Goal: Information Seeking & Learning: Check status

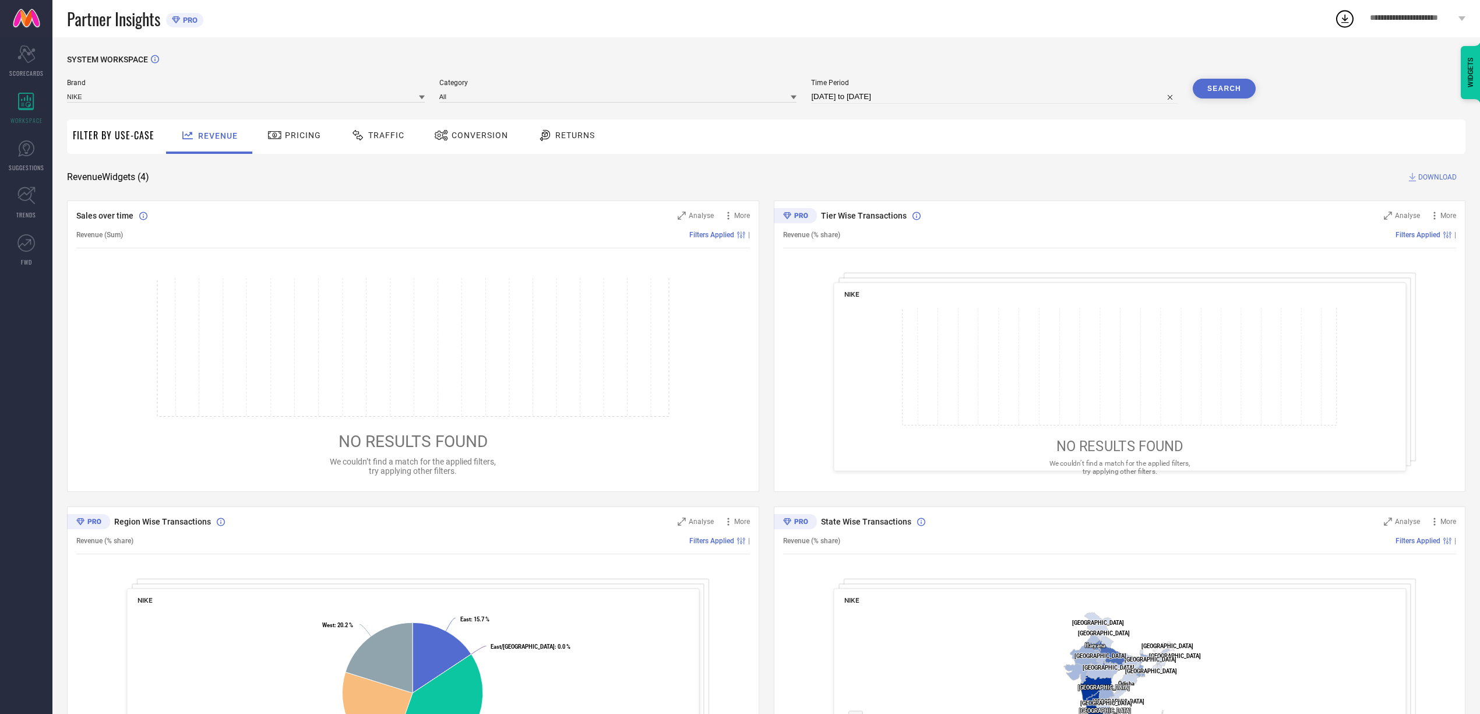
select select "7"
select select "2025"
select select "8"
select select "2025"
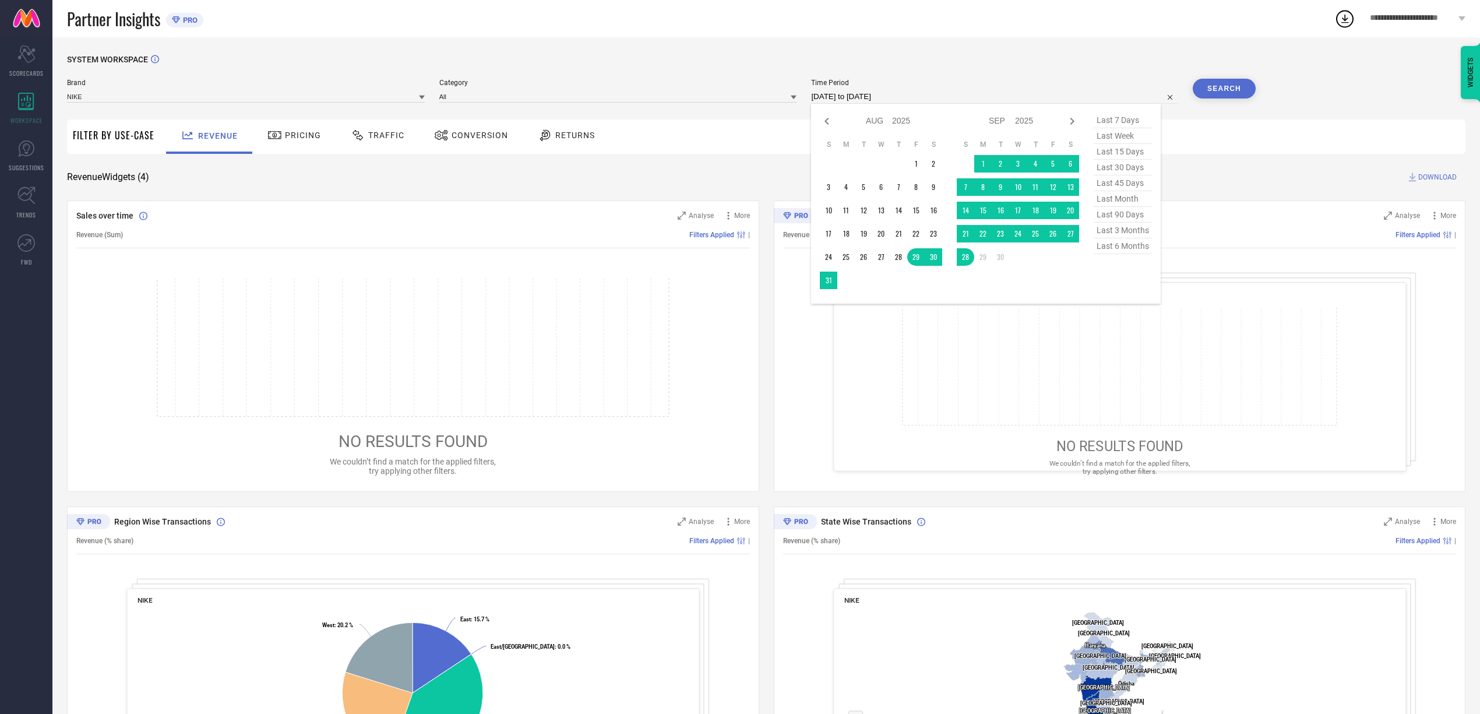
click at [844, 92] on input "[DATE] to [DATE]" at bounding box center [994, 97] width 367 height 14
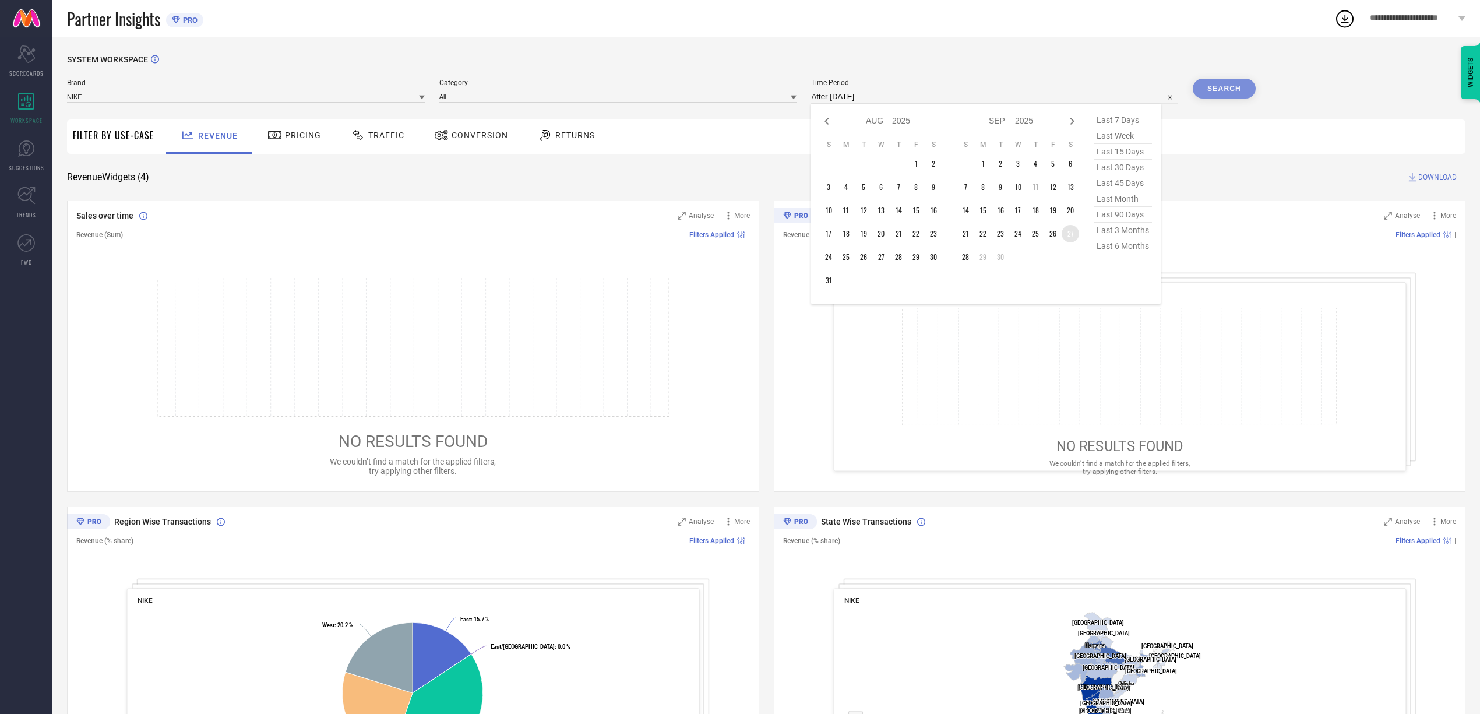
click at [982, 233] on td "27" at bounding box center [1070, 233] width 17 height 17
type input "27-09-2025 to 27-09-2025"
click at [982, 92] on button "Search" at bounding box center [1224, 89] width 63 height 20
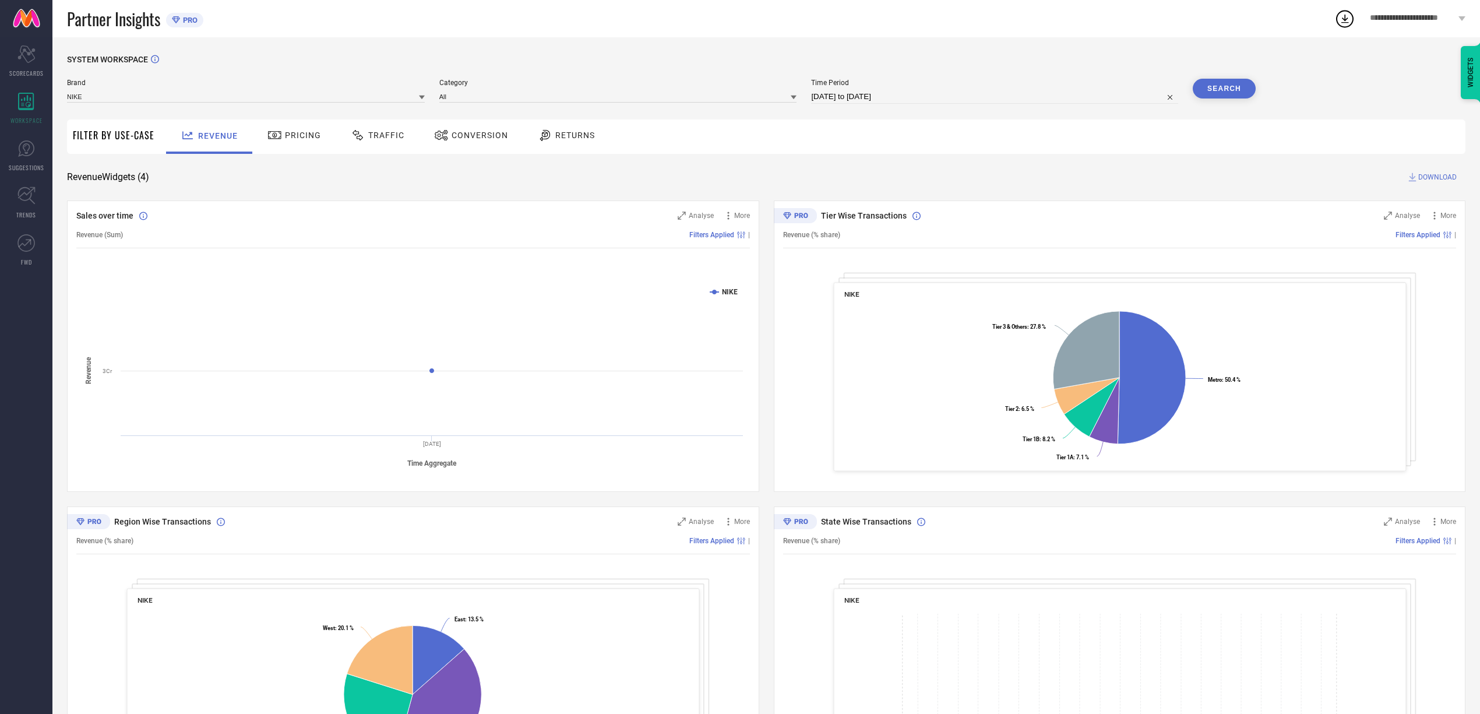
click at [467, 139] on span "Conversion" at bounding box center [480, 135] width 57 height 9
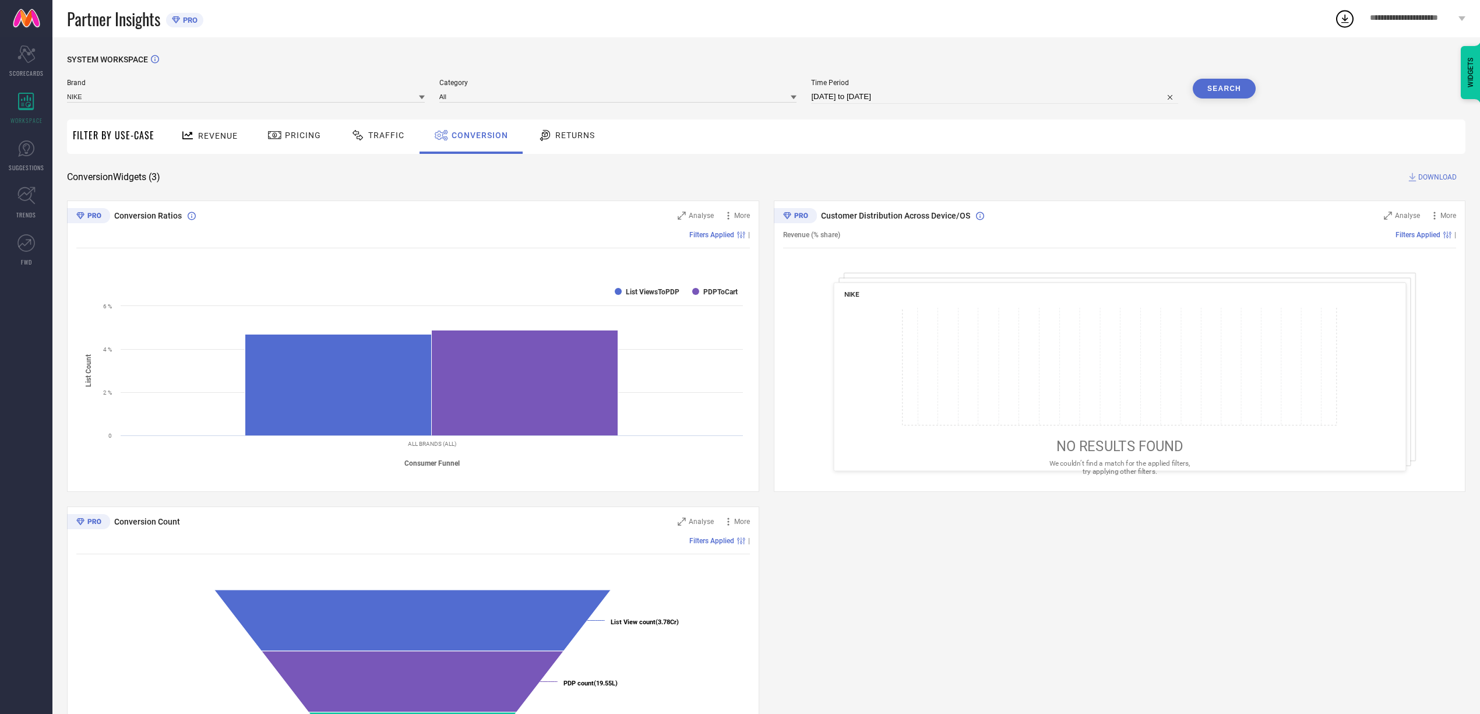
click at [982, 82] on button "Search" at bounding box center [1224, 89] width 63 height 20
click at [940, 97] on input "27-09-2025 to 27-09-2025" at bounding box center [994, 97] width 367 height 14
select select "8"
select select "2025"
select select "9"
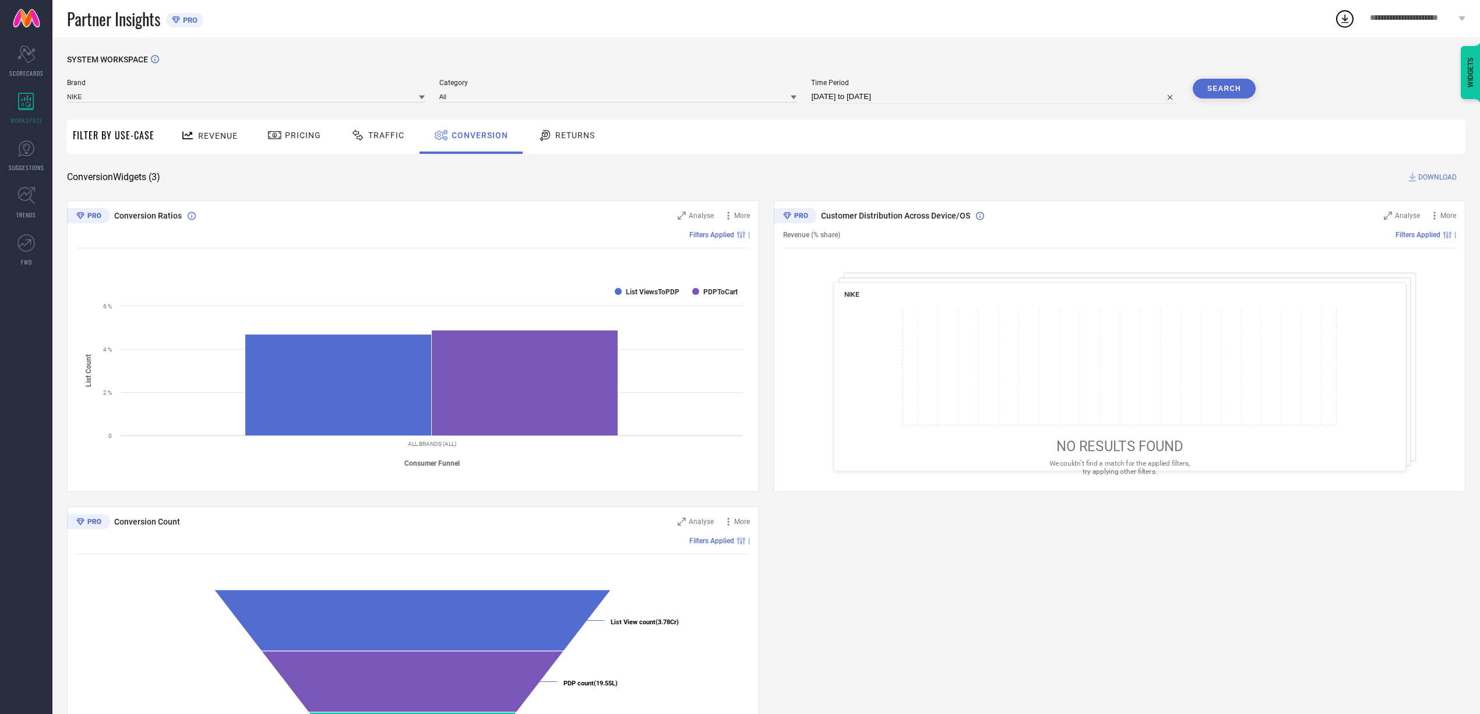
select select "2025"
click at [831, 252] on td "28" at bounding box center [828, 256] width 17 height 17
type input "[DATE] to [DATE]"
click at [982, 83] on button "Search" at bounding box center [1224, 89] width 63 height 20
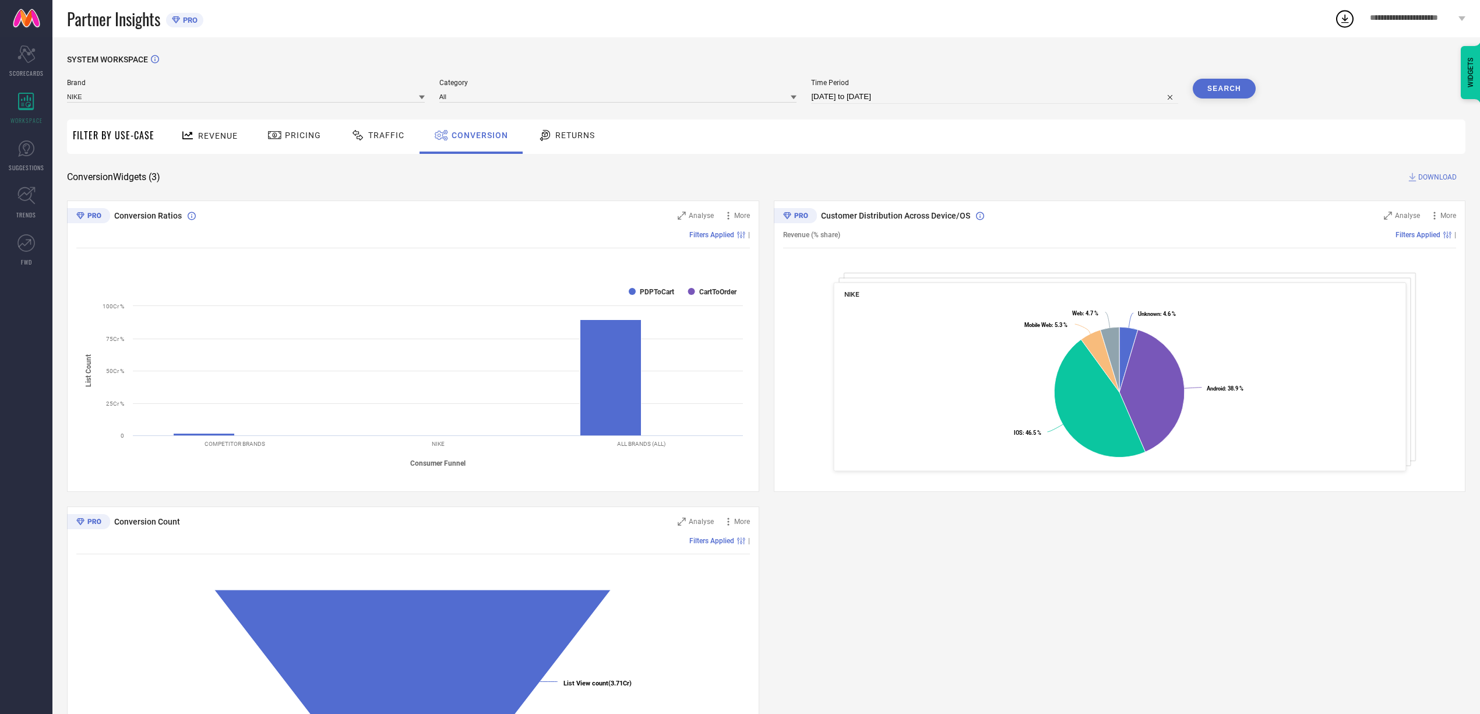
select select "8"
select select "2025"
select select "9"
select select "2025"
click at [938, 94] on input "[DATE] to [DATE]" at bounding box center [994, 97] width 367 height 14
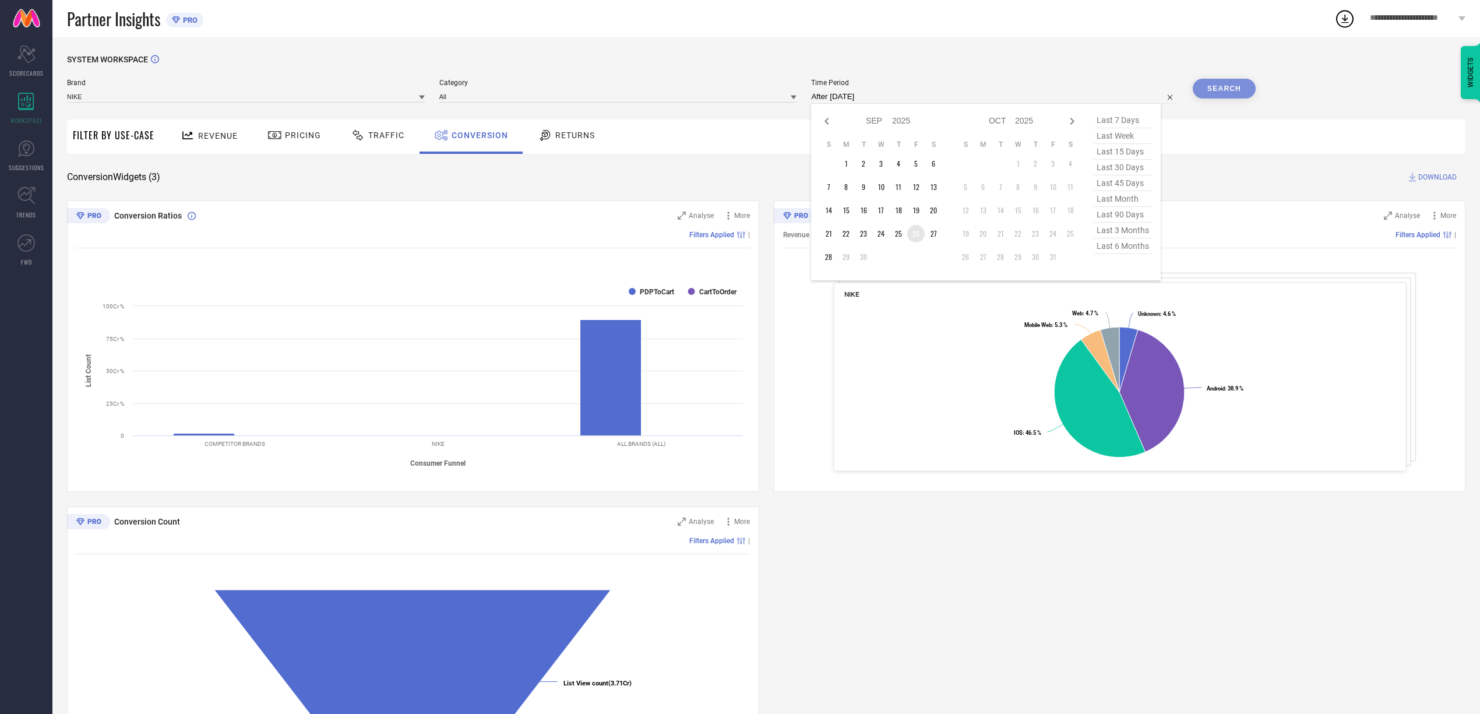
click at [919, 231] on td "26" at bounding box center [916, 233] width 17 height 17
type input "[DATE] to [DATE]"
click at [982, 87] on button "Search" at bounding box center [1224, 89] width 63 height 20
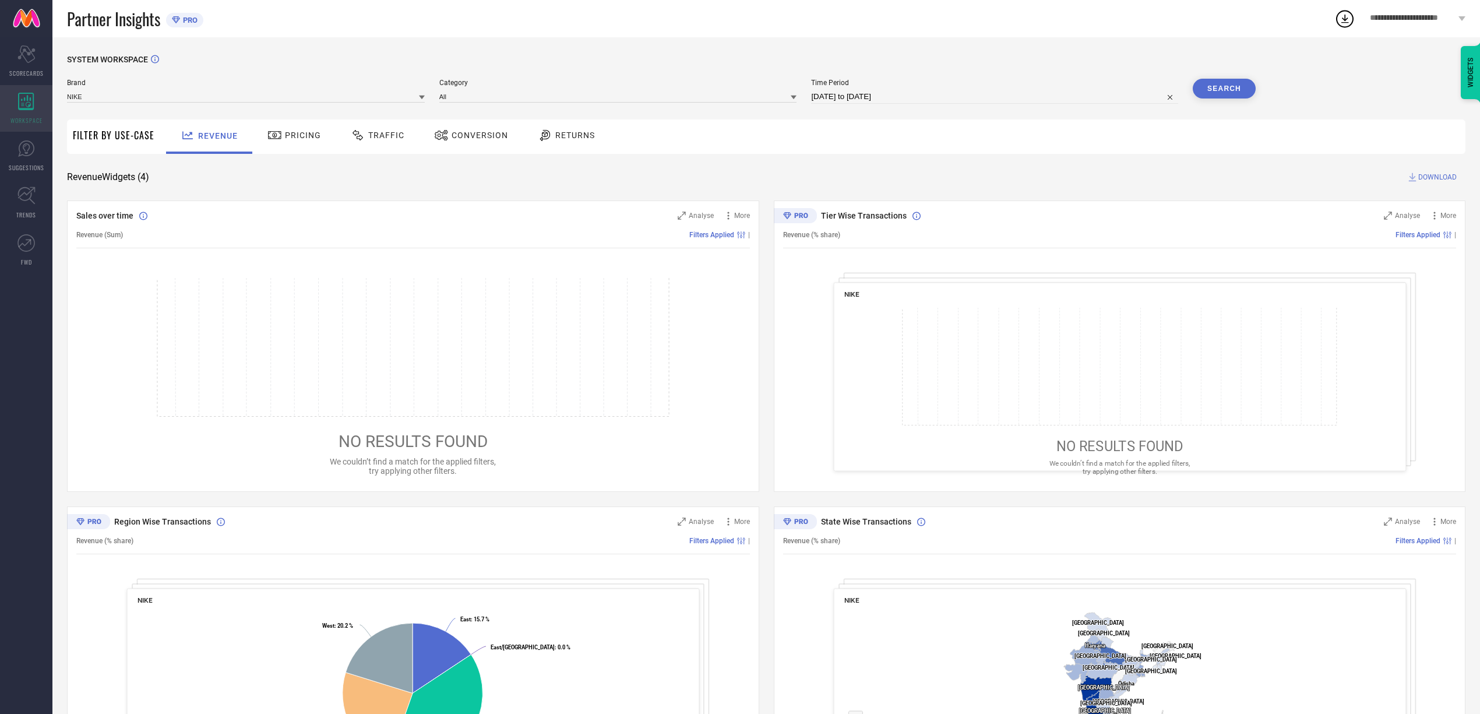
click at [35, 108] on div "WORKSPACE" at bounding box center [26, 108] width 52 height 47
click at [469, 125] on div "Conversion" at bounding box center [471, 136] width 103 height 34
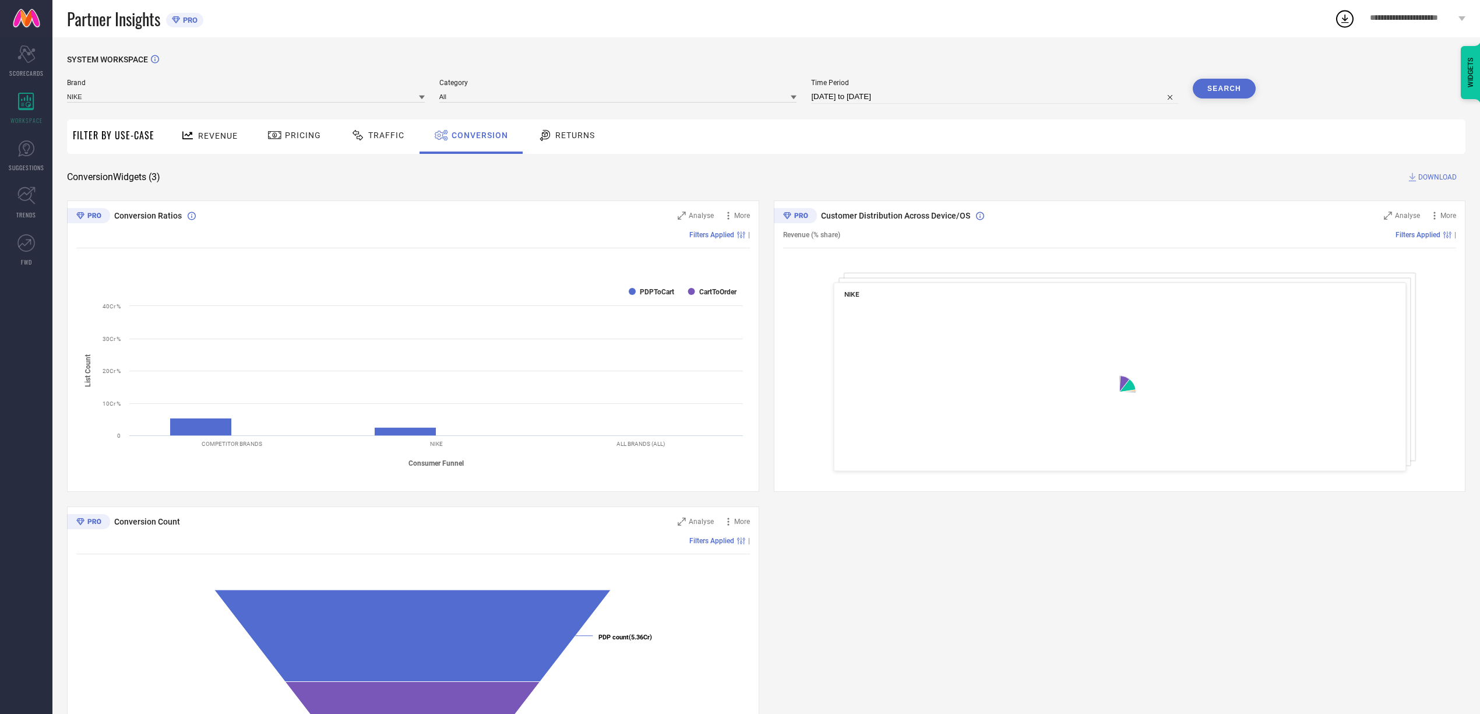
select select "7"
select select "2025"
select select "8"
select select "2025"
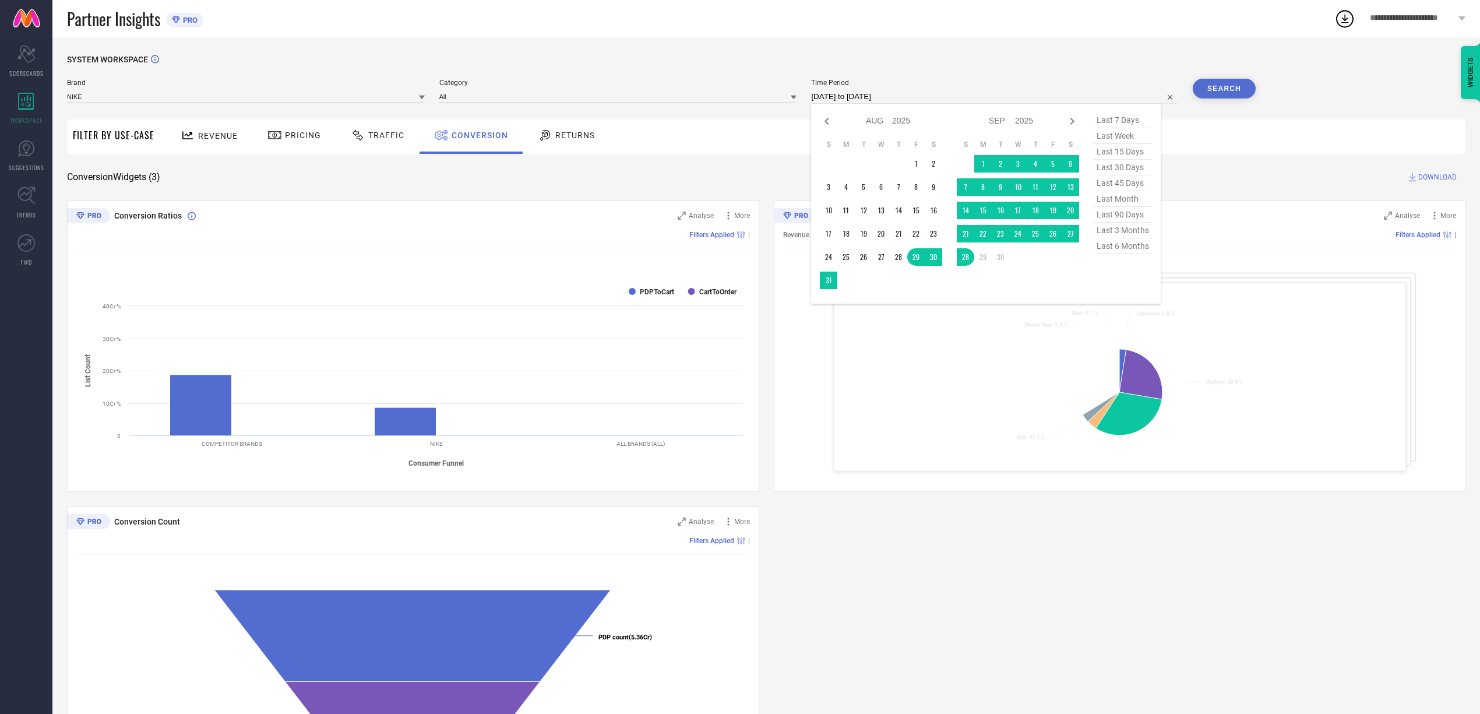
click at [896, 94] on input "[DATE] to [DATE]" at bounding box center [994, 97] width 367 height 14
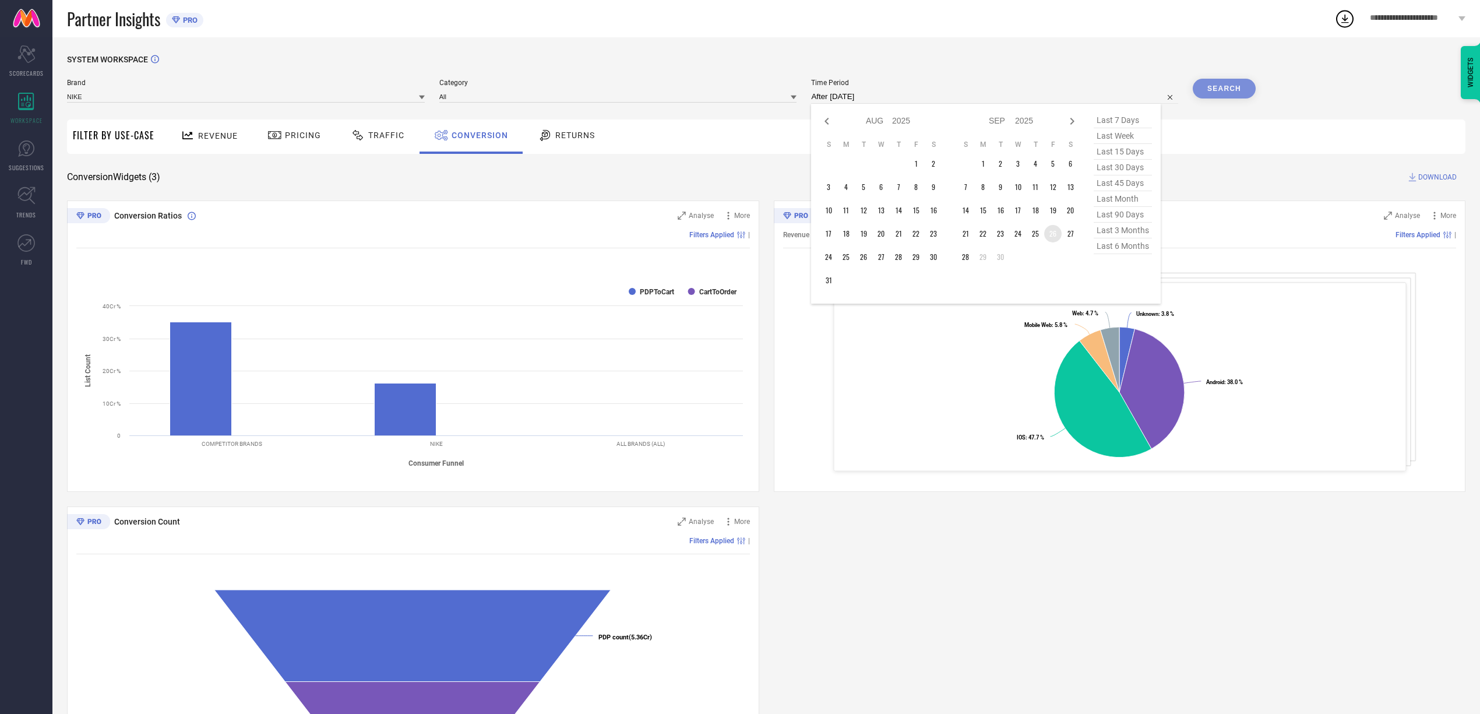
click at [1051, 231] on td "26" at bounding box center [1052, 233] width 17 height 17
type input "[DATE] to [DATE]"
click at [1215, 91] on button "Search" at bounding box center [1224, 89] width 63 height 20
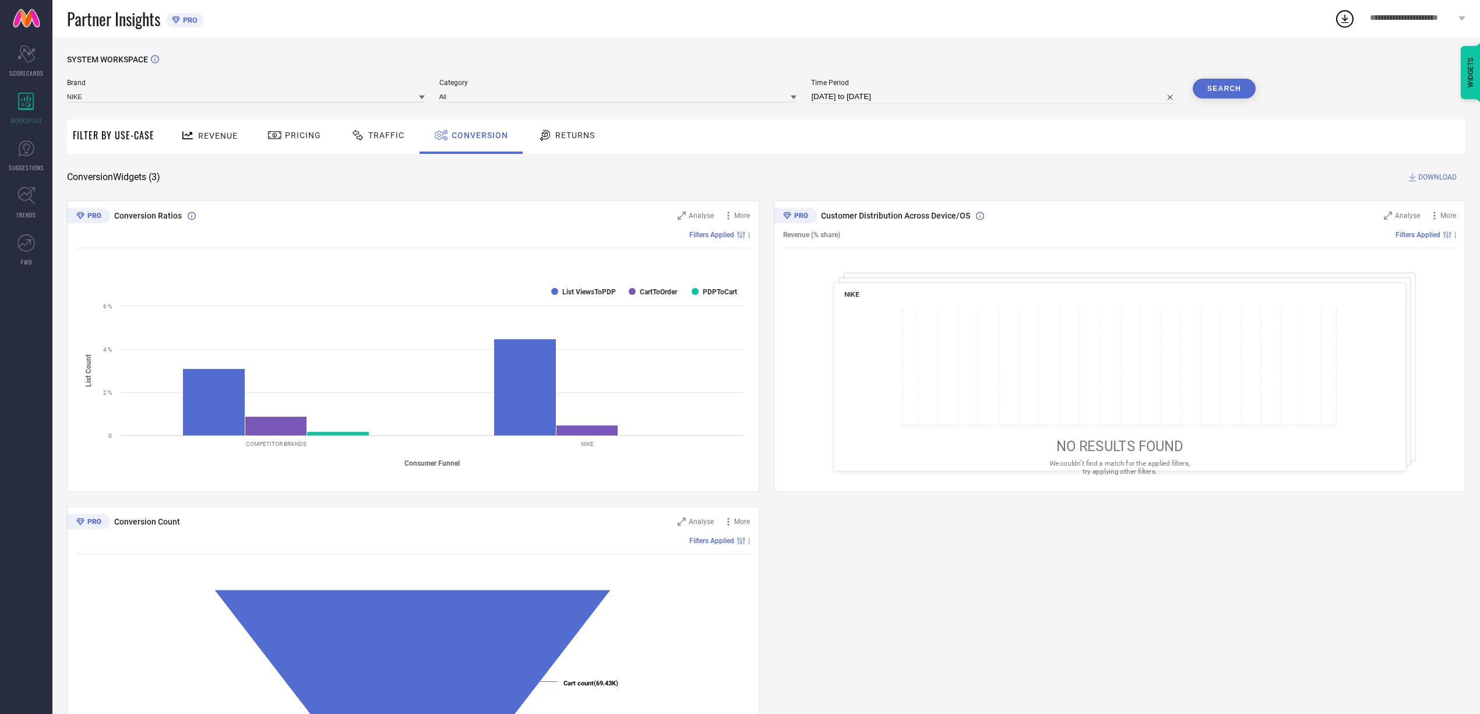
select select "8"
select select "2025"
select select "9"
select select "2025"
click at [919, 92] on input "[DATE] to [DATE]" at bounding box center [994, 97] width 367 height 14
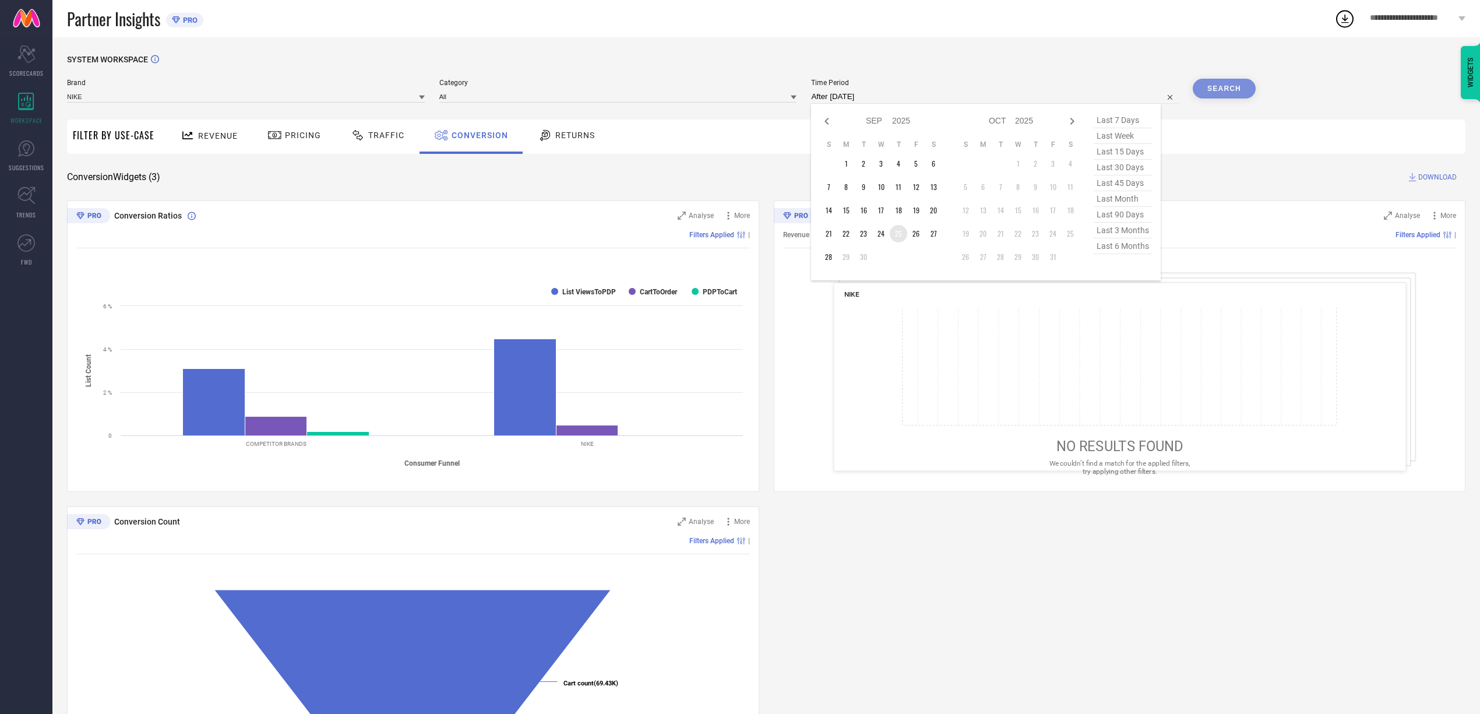
click at [898, 230] on td "25" at bounding box center [898, 233] width 17 height 17
type input "[DATE] to [DATE]"
click at [1217, 89] on button "Search" at bounding box center [1224, 89] width 63 height 20
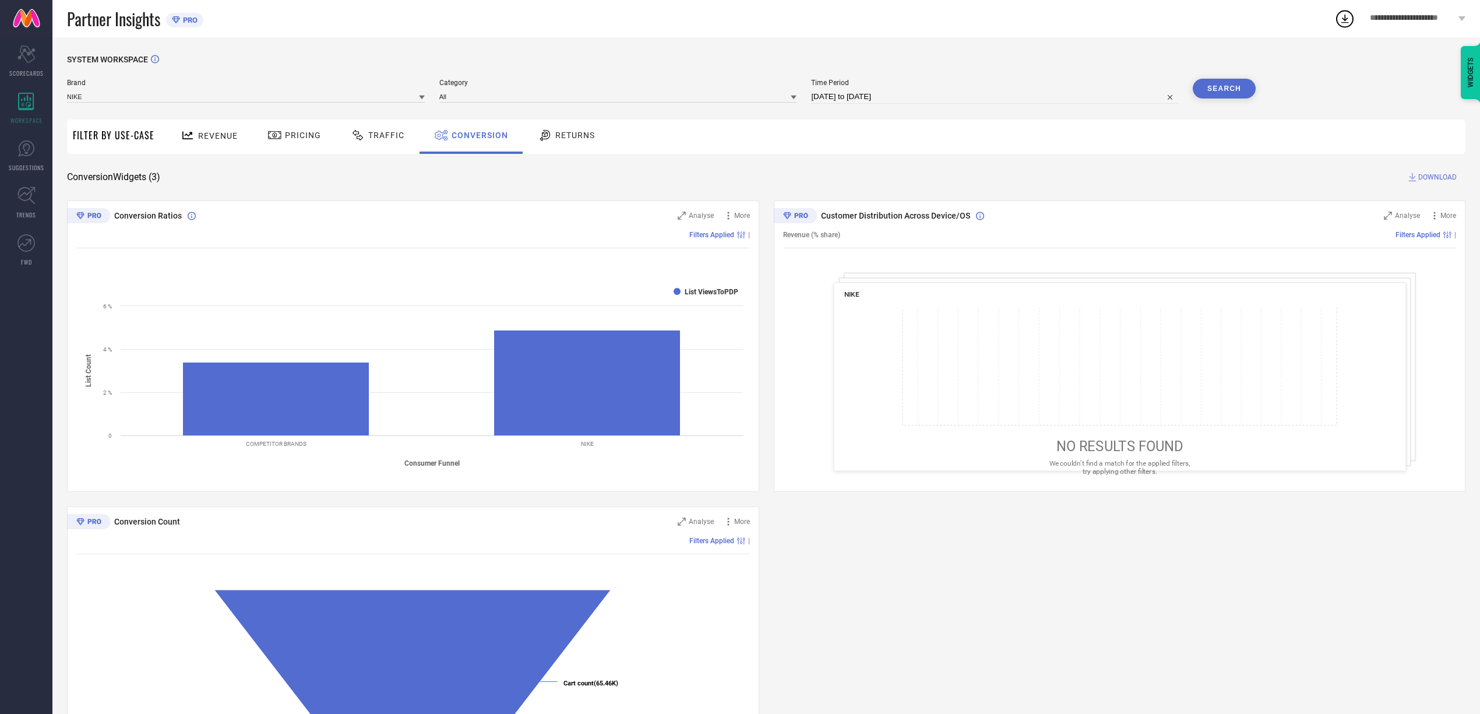
select select "8"
select select "2025"
select select "9"
select select "2025"
click at [958, 99] on input "[DATE] to [DATE]" at bounding box center [994, 97] width 367 height 14
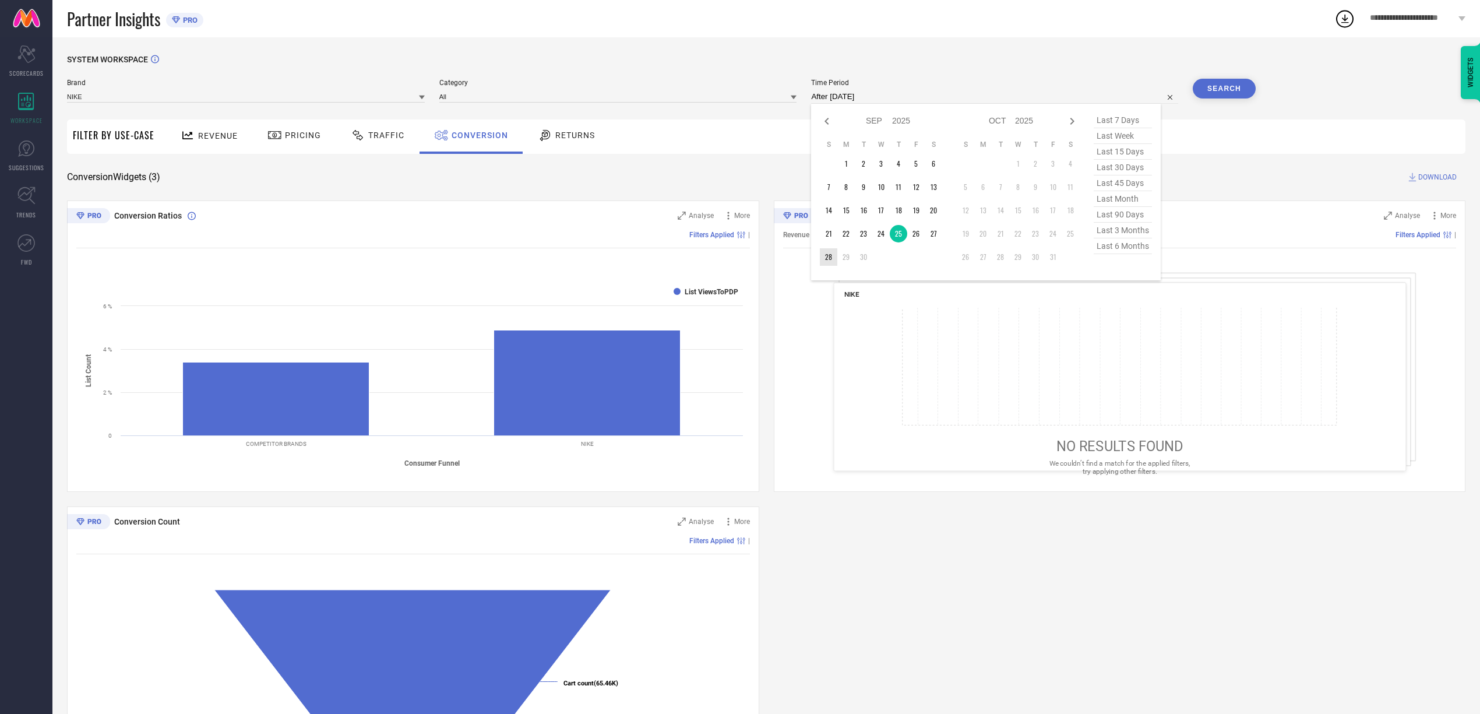
click at [824, 256] on td "28" at bounding box center [828, 256] width 17 height 17
type input "[DATE] to [DATE]"
click at [1229, 92] on button "Search" at bounding box center [1224, 89] width 63 height 20
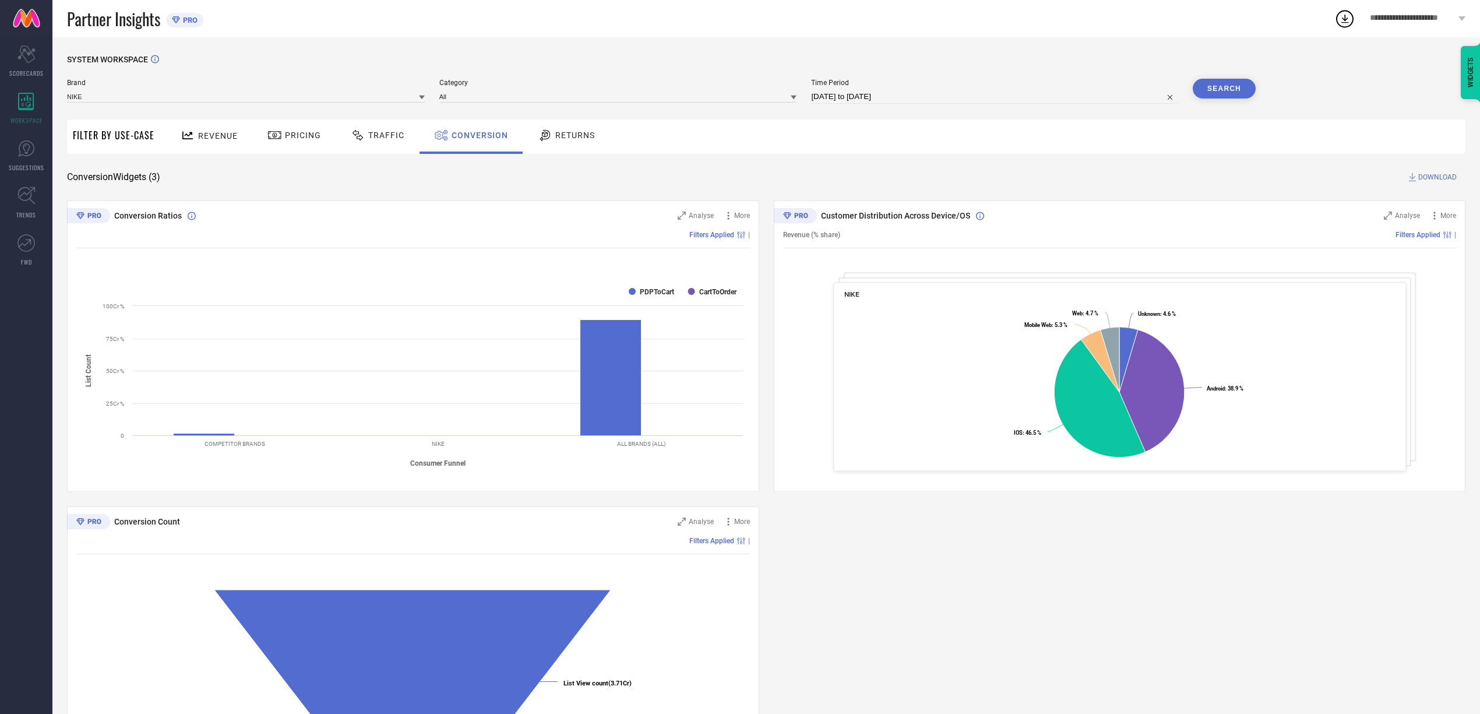
click at [1426, 180] on span "DOWNLOAD" at bounding box center [1438, 177] width 38 height 12
